Goal: Task Accomplishment & Management: Manage account settings

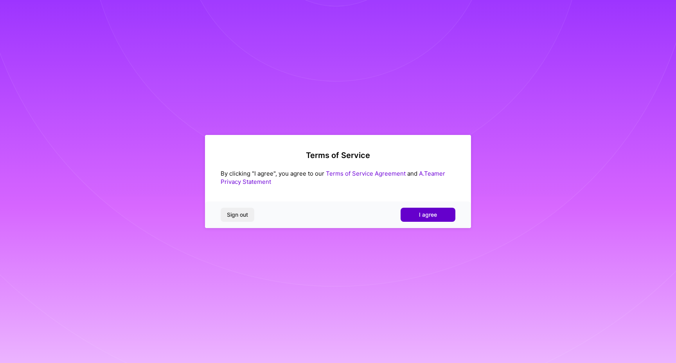
click at [432, 219] on button "I agree" at bounding box center [428, 215] width 55 height 14
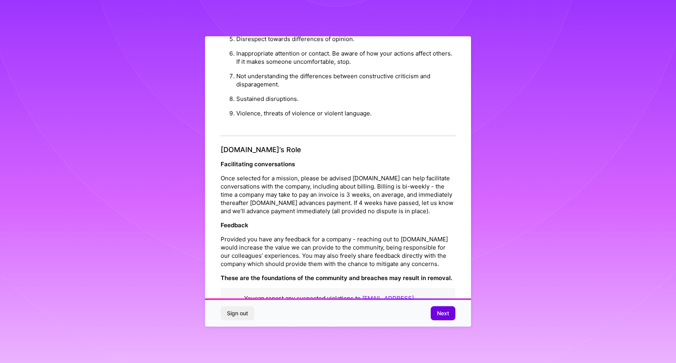
scroll to position [784, 0]
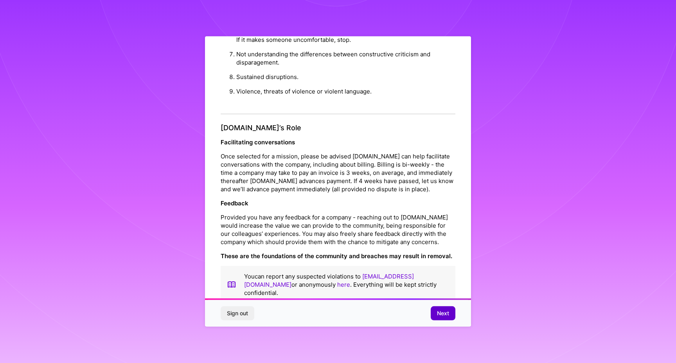
click at [445, 315] on span "Next" at bounding box center [443, 313] width 12 height 8
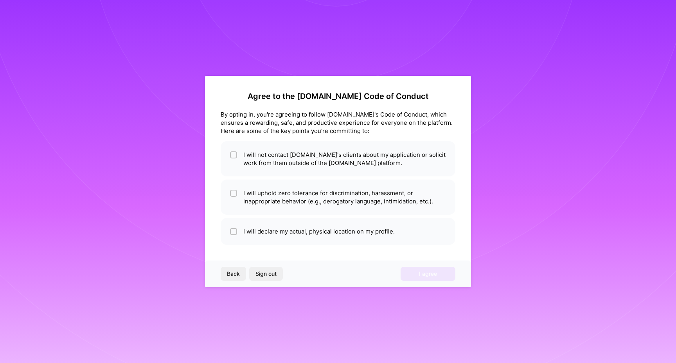
scroll to position [0, 0]
click at [389, 233] on li "I will declare my actual, physical location on my profile." at bounding box center [338, 231] width 235 height 27
checkbox input "true"
click at [357, 198] on li "I will uphold zero tolerance for discrimination, harassment, or inappropriate b…" at bounding box center [338, 197] width 235 height 35
checkbox input "true"
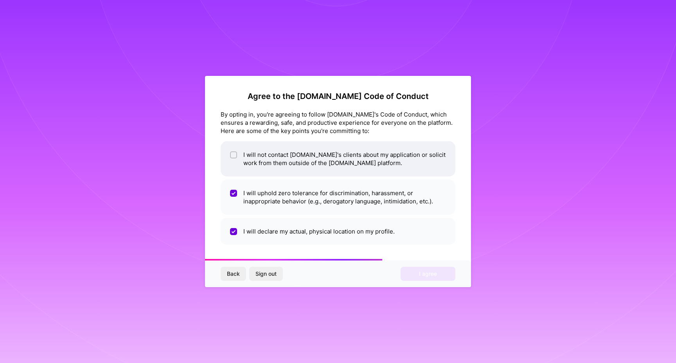
click at [345, 149] on li "I will not contact [DOMAIN_NAME]'s clients about my application or solicit work…" at bounding box center [338, 158] width 235 height 35
checkbox input "true"
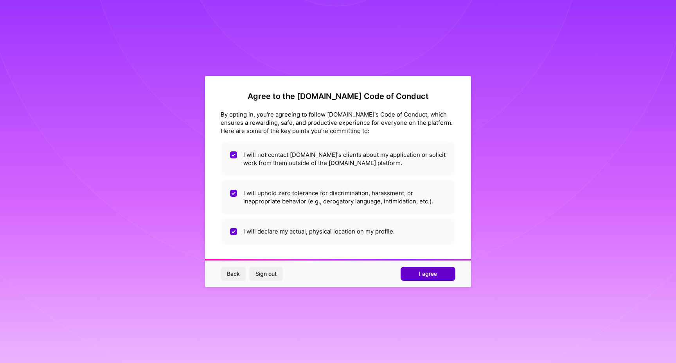
click at [419, 273] on span "I agree" at bounding box center [428, 274] width 18 height 8
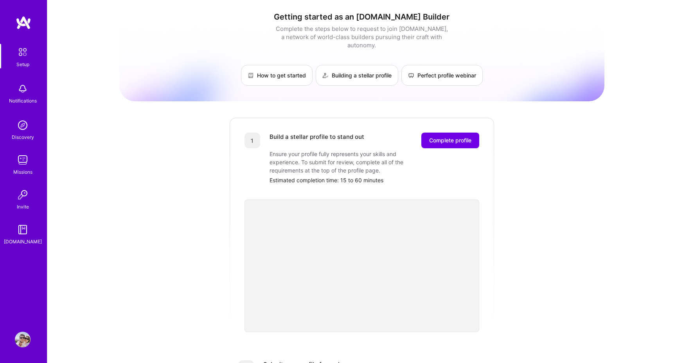
click at [22, 336] on img at bounding box center [23, 340] width 16 height 16
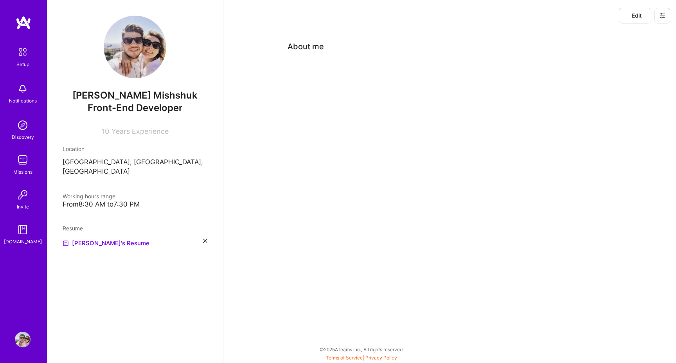
click at [21, 234] on img at bounding box center [23, 230] width 16 height 16
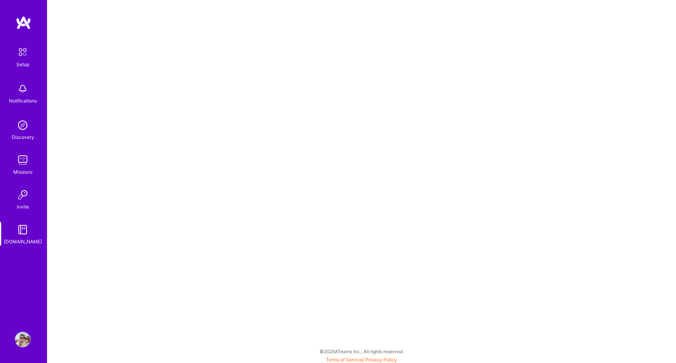
click at [19, 54] on img at bounding box center [22, 52] width 16 height 16
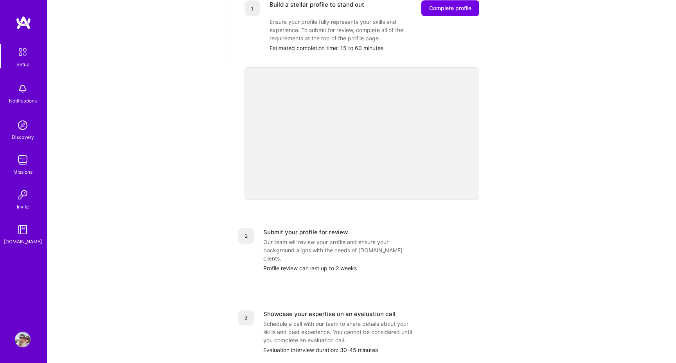
scroll to position [231, 0]
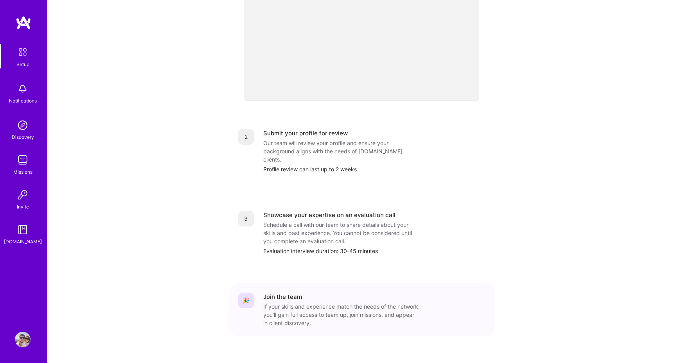
click at [26, 339] on img at bounding box center [23, 340] width 16 height 16
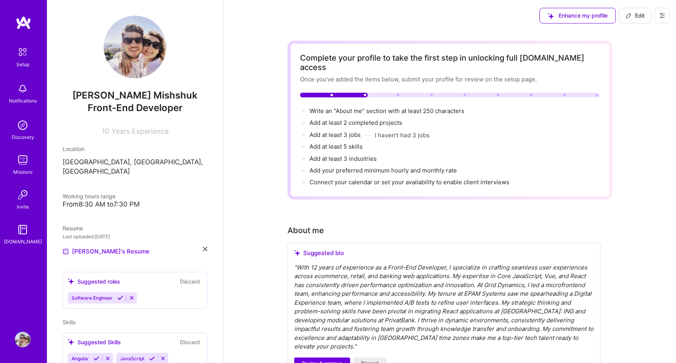
click at [662, 15] on icon at bounding box center [662, 15] width 5 height 1
click at [623, 76] on button "Log Out" at bounding box center [640, 73] width 59 height 20
